Goal: Transaction & Acquisition: Obtain resource

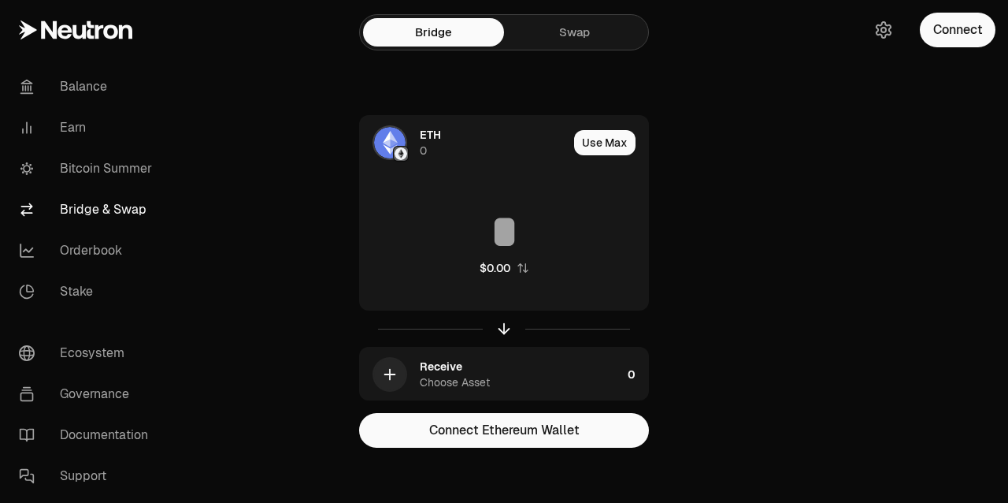
click at [414, 146] on div "ETH 0" at bounding box center [464, 143] width 208 height 54
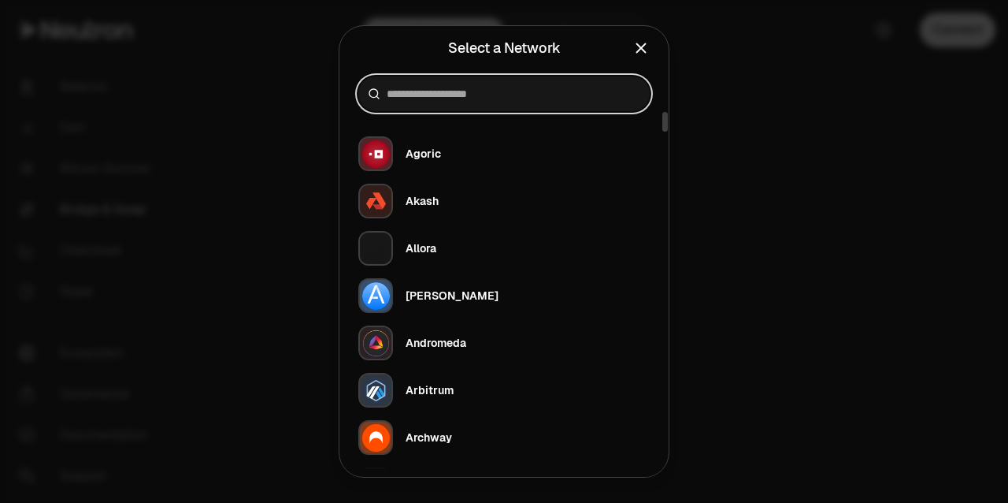
click at [435, 91] on input at bounding box center [514, 94] width 254 height 16
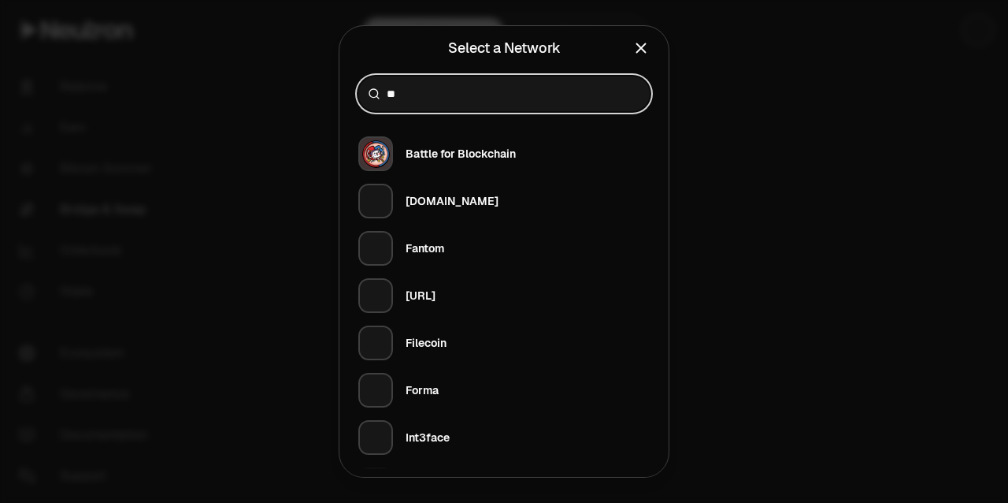
type input "***"
